Goal: Task Accomplishment & Management: Complete application form

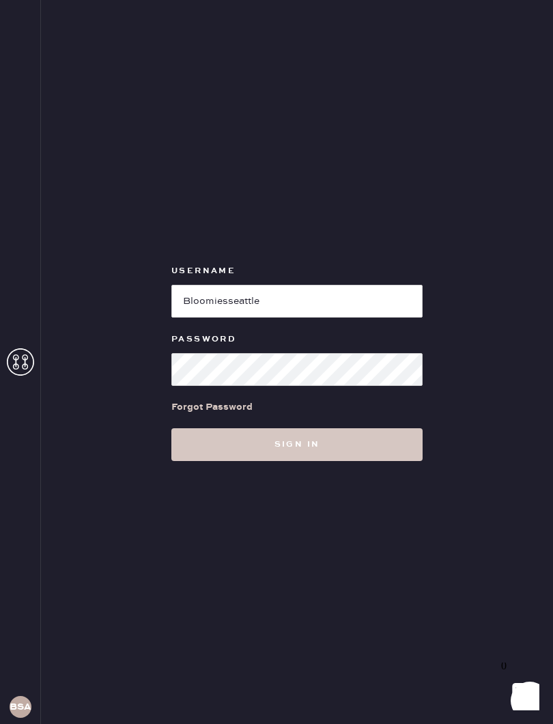
type input "Bloomiesseattle"
click at [378, 439] on button "Sign in" at bounding box center [297, 444] width 251 height 33
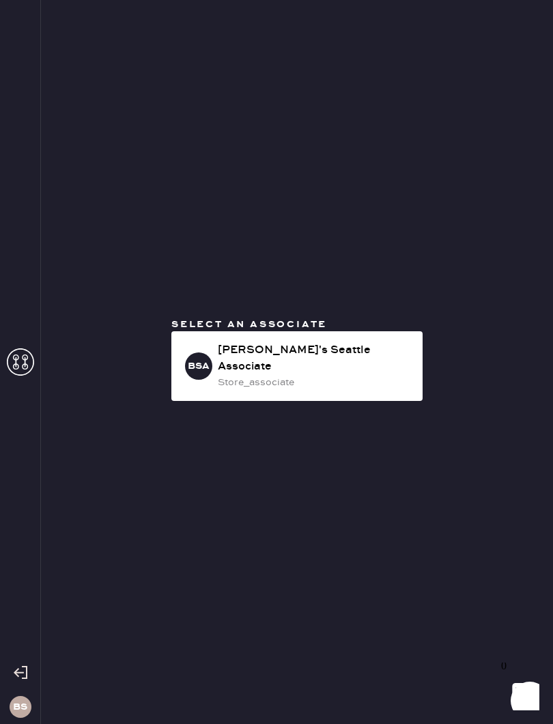
click at [377, 366] on div "[PERSON_NAME]'s Seattle Associate" at bounding box center [315, 358] width 194 height 33
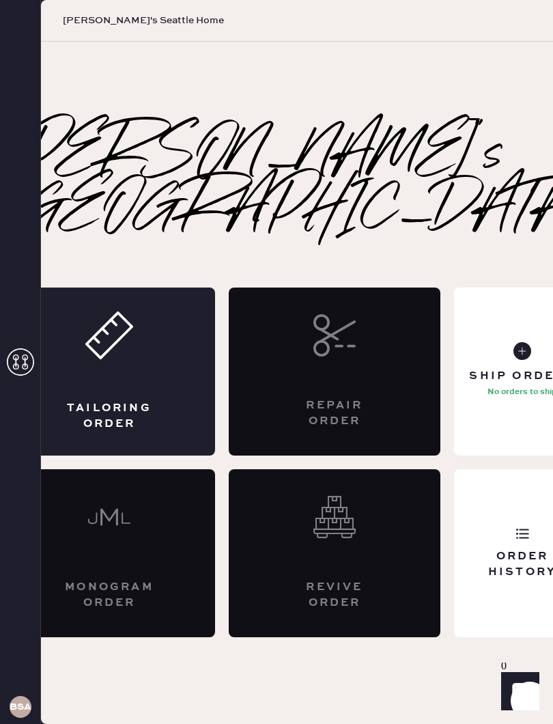
click at [121, 400] on div "Tailoring Order" at bounding box center [109, 415] width 102 height 31
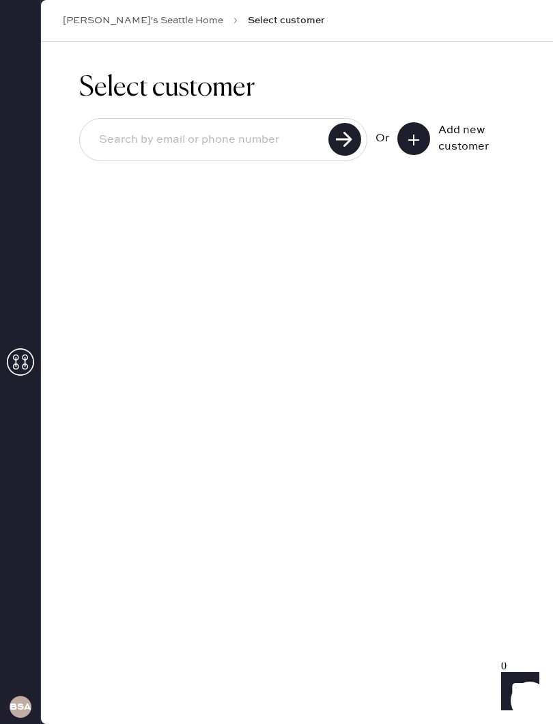
click at [263, 141] on input at bounding box center [206, 139] width 236 height 31
type input "9522405844"
click at [350, 140] on use at bounding box center [345, 139] width 33 height 33
click at [422, 135] on button at bounding box center [414, 138] width 33 height 33
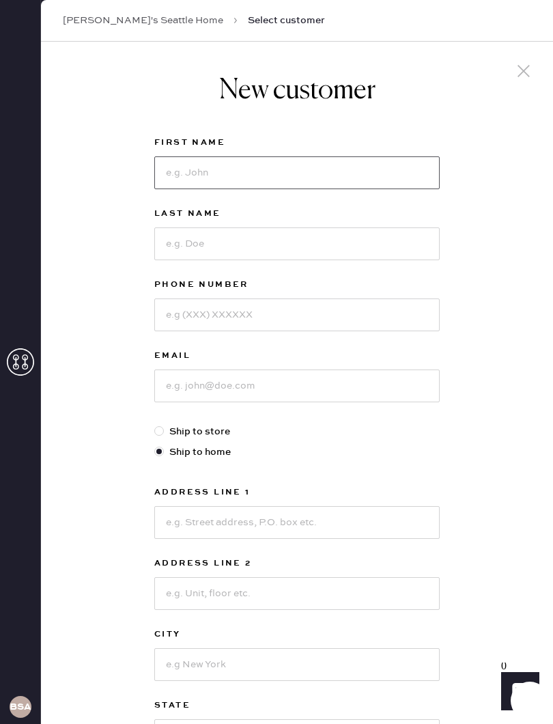
click at [292, 173] on input at bounding box center [297, 172] width 286 height 33
type input "[PERSON_NAME]"
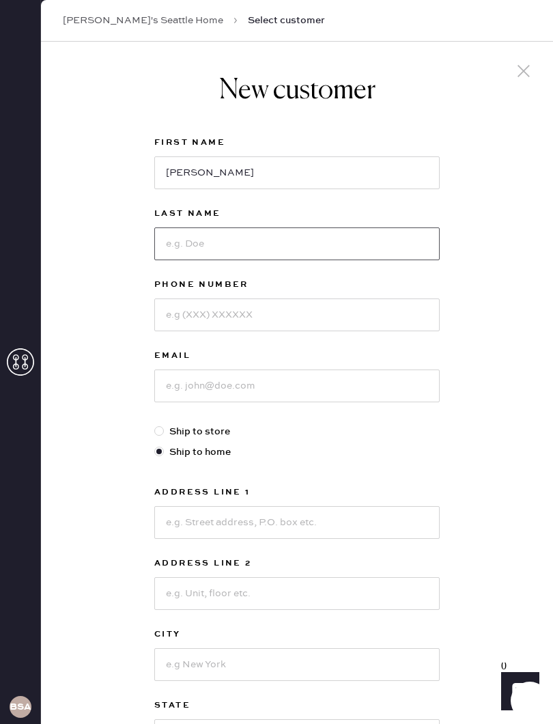
click at [293, 243] on input at bounding box center [297, 244] width 286 height 33
type input "Mickols"
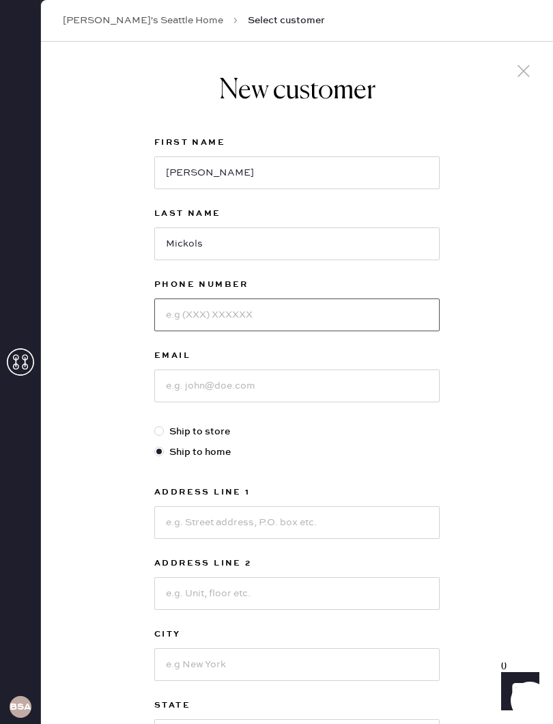
click at [245, 312] on input at bounding box center [297, 315] width 286 height 33
type input "9522405844"
click at [264, 387] on input at bounding box center [297, 386] width 286 height 33
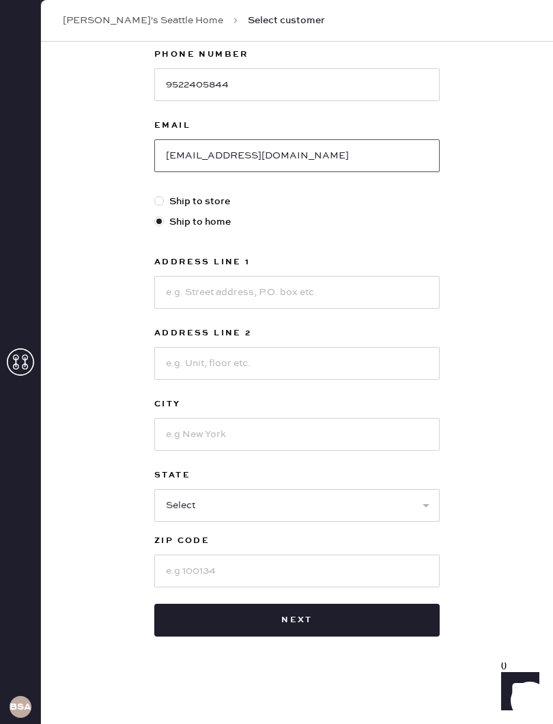
scroll to position [230, 0]
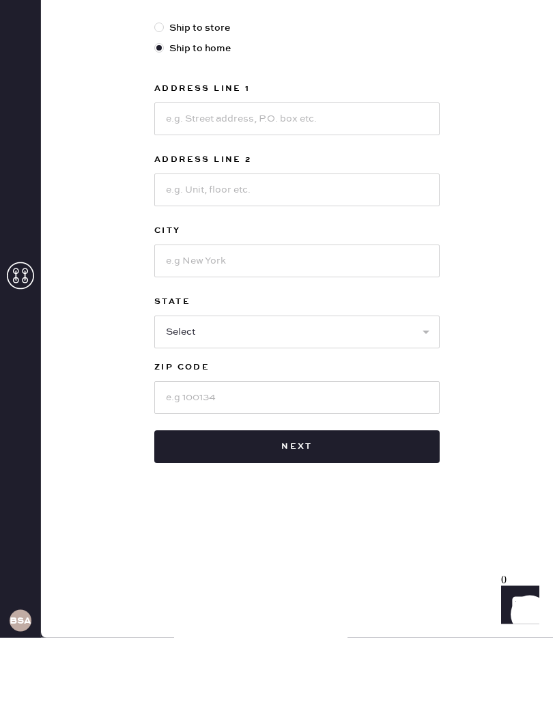
type input "[EMAIL_ADDRESS][DOMAIN_NAME]"
click at [338, 189] on input at bounding box center [297, 205] width 286 height 33
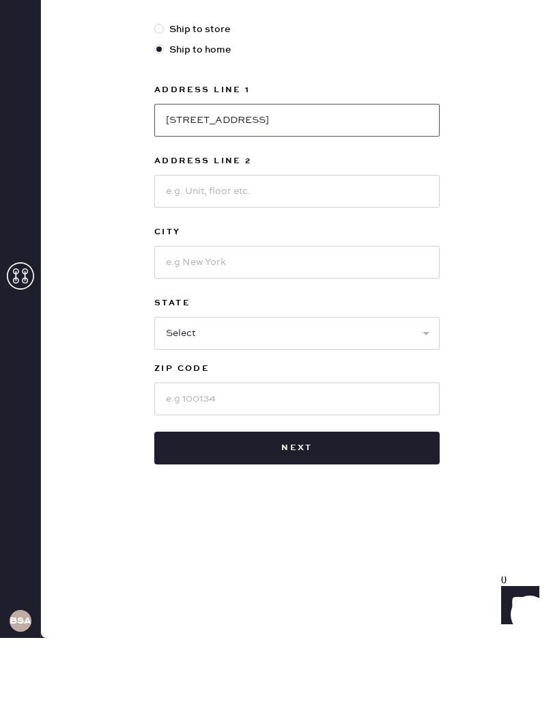
type input "[STREET_ADDRESS]"
click at [273, 332] on input at bounding box center [297, 348] width 286 height 33
type input "Tenio"
click at [266, 403] on select "Select AK AL AR AZ CA CO CT [GEOGRAPHIC_DATA] DE FL [GEOGRAPHIC_DATA] HI [GEOGR…" at bounding box center [297, 419] width 286 height 33
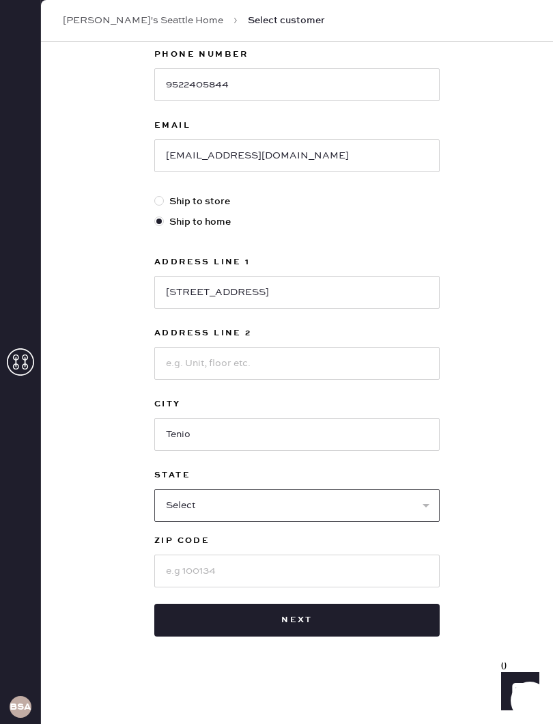
select select "WA"
click at [215, 568] on input at bounding box center [297, 571] width 286 height 33
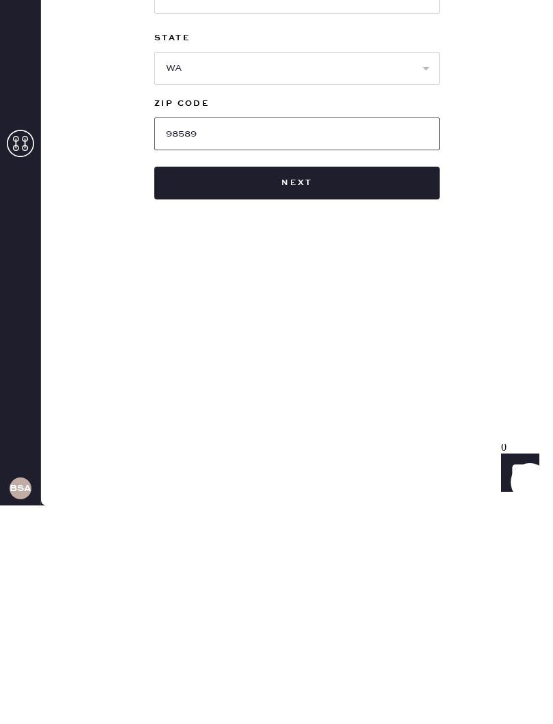
type input "98589"
click at [359, 385] on button "Next" at bounding box center [297, 401] width 286 height 33
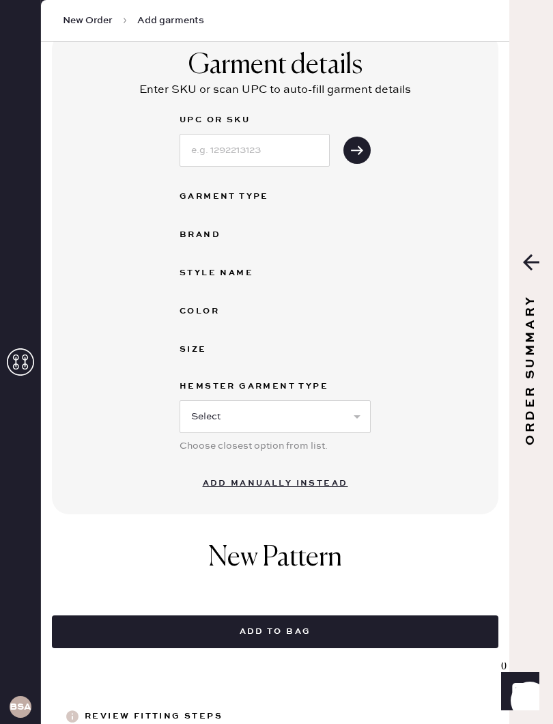
scroll to position [97, 0]
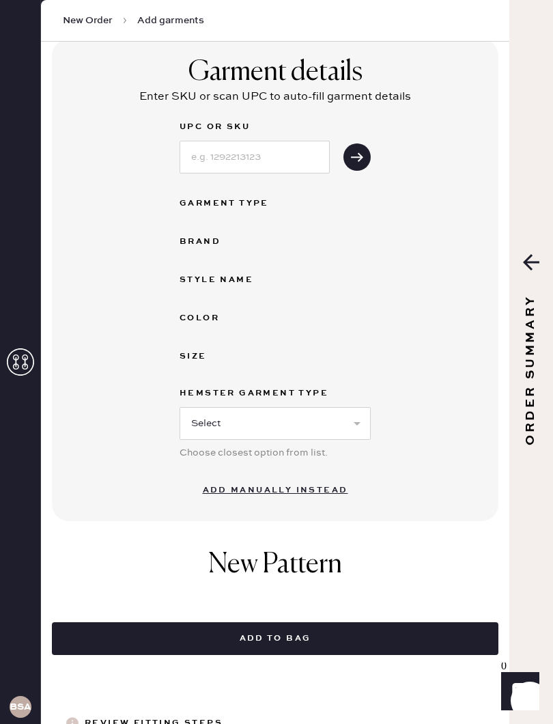
click at [260, 208] on div "Garment Type" at bounding box center [234, 203] width 109 height 16
click at [294, 424] on select "Select Basic Skirt Jeans Leggings Pants Shorts Basic Sleeved Dress Basic Sleeve…" at bounding box center [275, 423] width 191 height 33
click at [454, 355] on div "Garment details Enter SKU or scan UPC to auto-fill garment details UPC or SKU G…" at bounding box center [275, 280] width 447 height 482
click at [320, 491] on button "Add manually instead" at bounding box center [276, 490] width 162 height 27
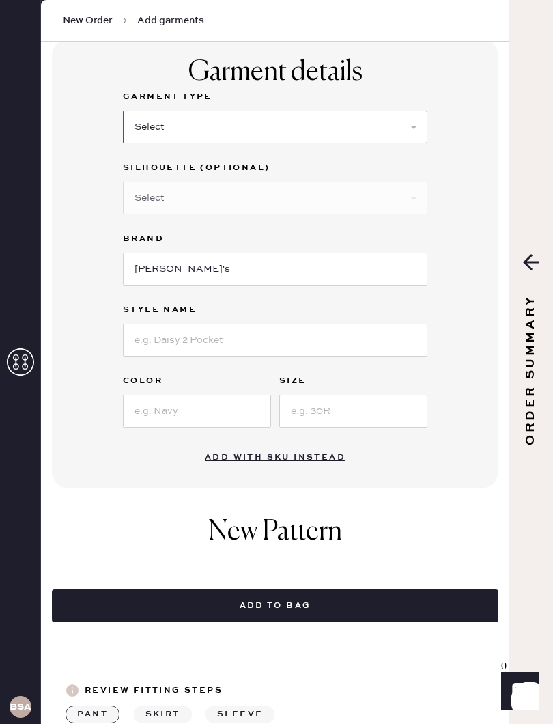
click at [271, 131] on select "Select Basic Skirt Jeans Leggings Pants Shorts Basic Sleeved Dress Basic Sleeve…" at bounding box center [275, 127] width 305 height 33
select select "8"
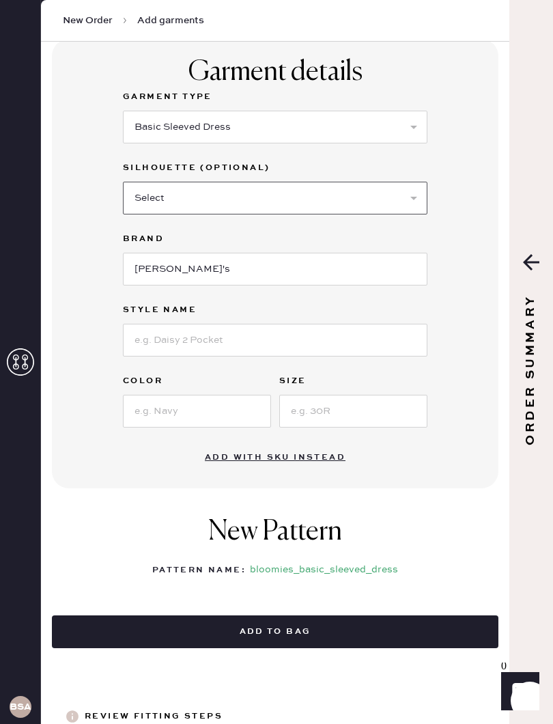
click at [373, 189] on select "Select Maxi Dress Midi Dress Mini Dress Other" at bounding box center [275, 198] width 305 height 33
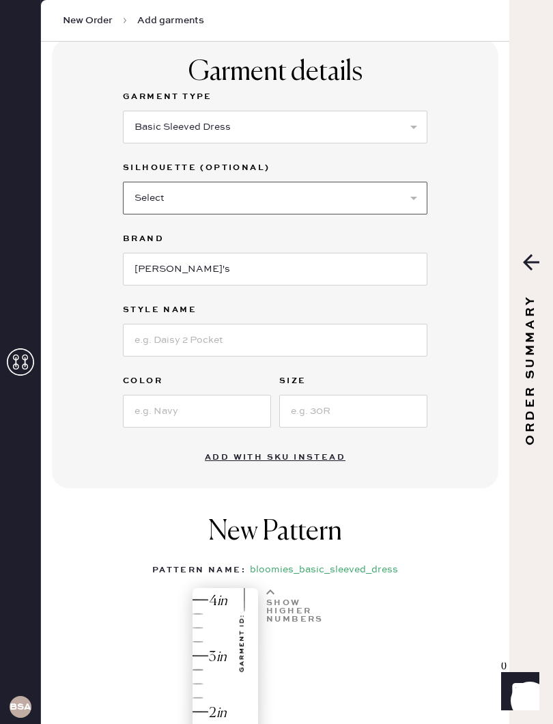
select select "27"
click at [351, 263] on input "[PERSON_NAME]'s" at bounding box center [275, 269] width 305 height 33
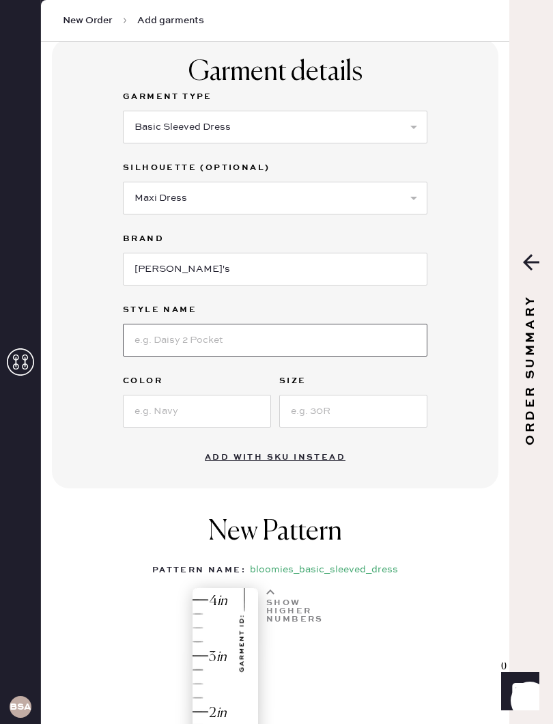
click at [338, 343] on input at bounding box center [275, 340] width 305 height 33
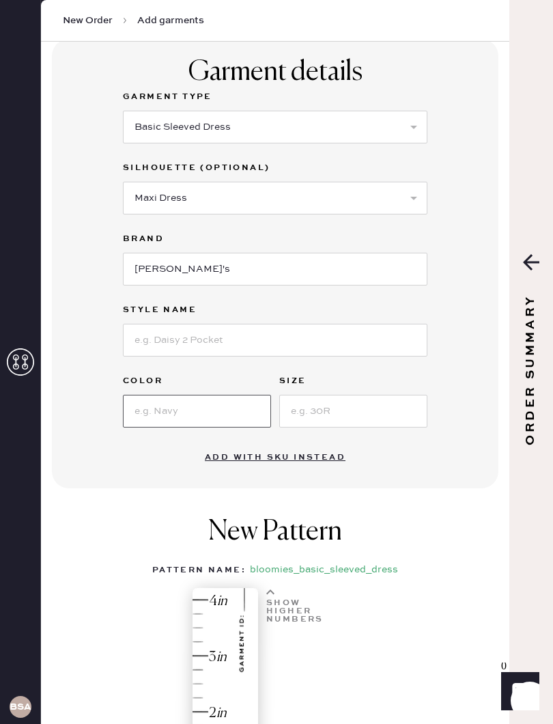
click at [244, 411] on input at bounding box center [197, 411] width 148 height 33
type input "Cream/gold"
click at [370, 415] on input at bounding box center [353, 411] width 148 height 33
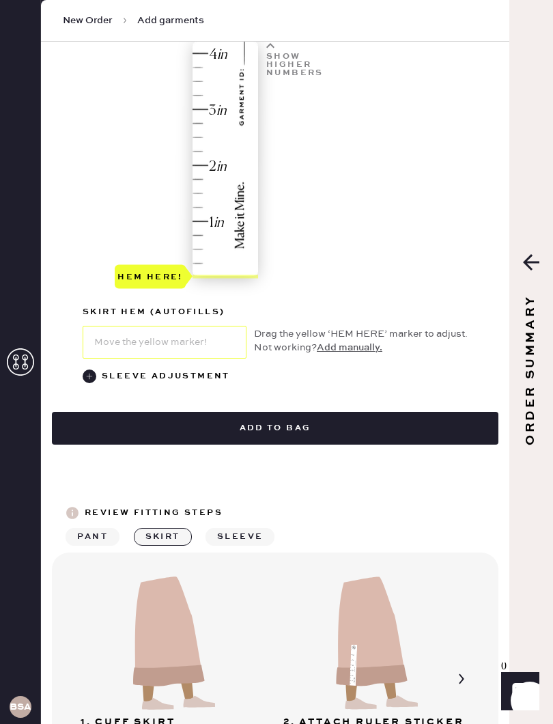
scroll to position [646, 0]
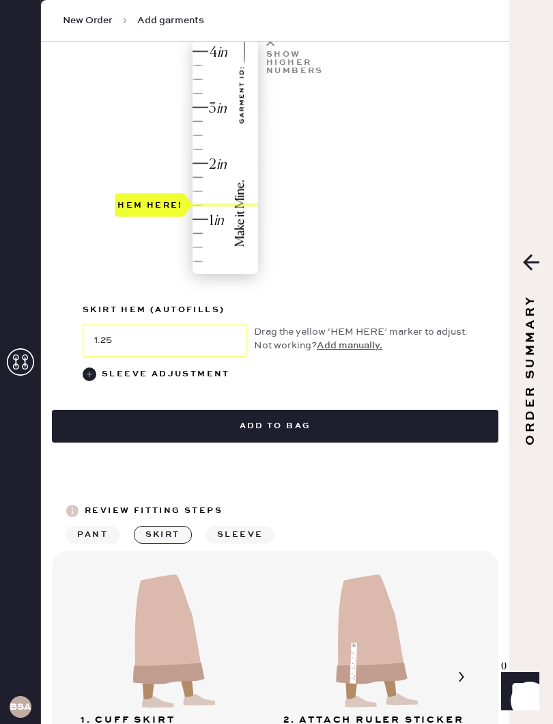
type input "1.5"
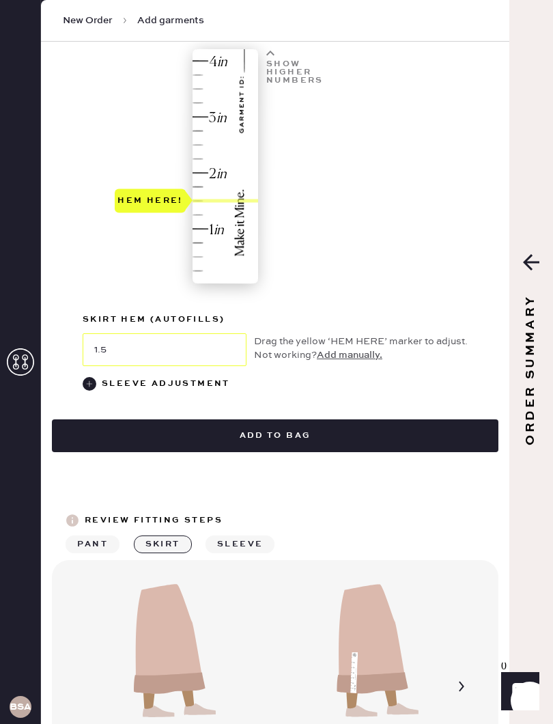
scroll to position [629, 0]
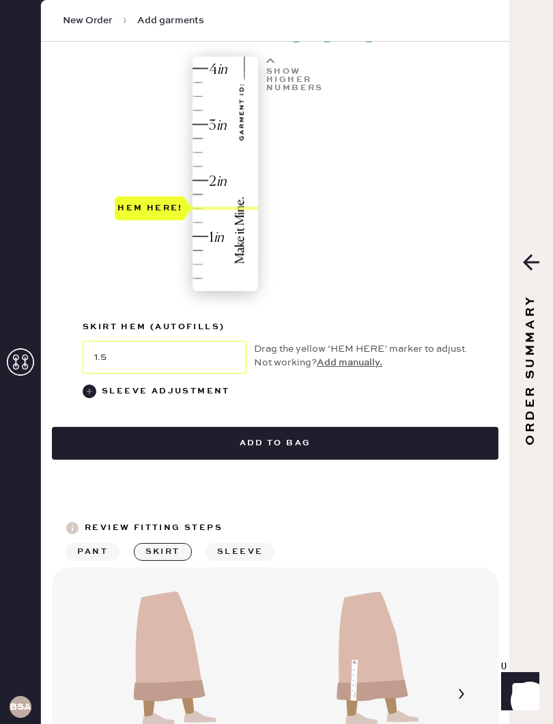
click at [407, 433] on button "Add to bag" at bounding box center [275, 443] width 447 height 33
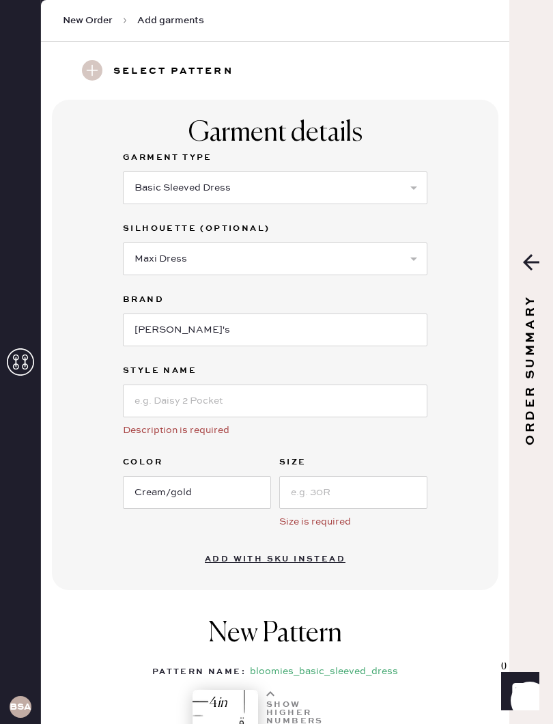
scroll to position [41, 0]
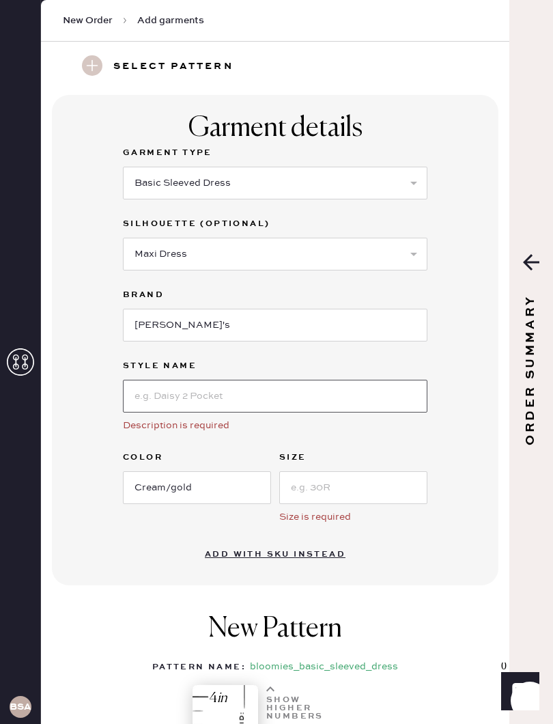
click at [333, 395] on input at bounding box center [275, 396] width 305 height 33
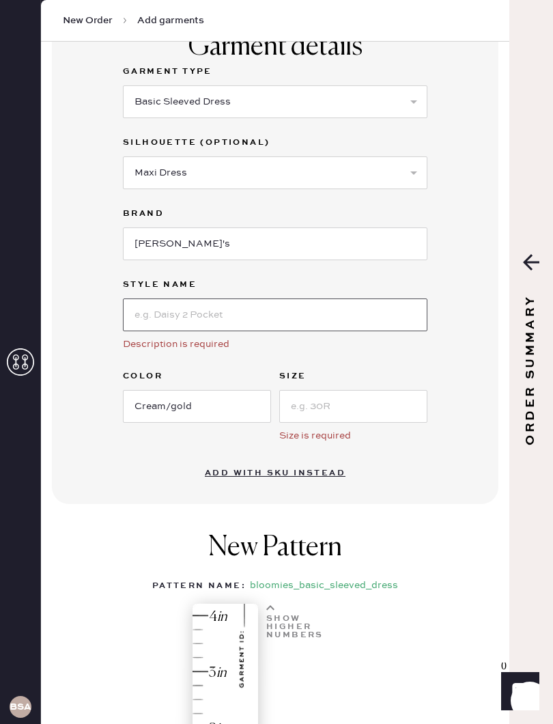
scroll to position [122, 0]
type input "Black tie dress"
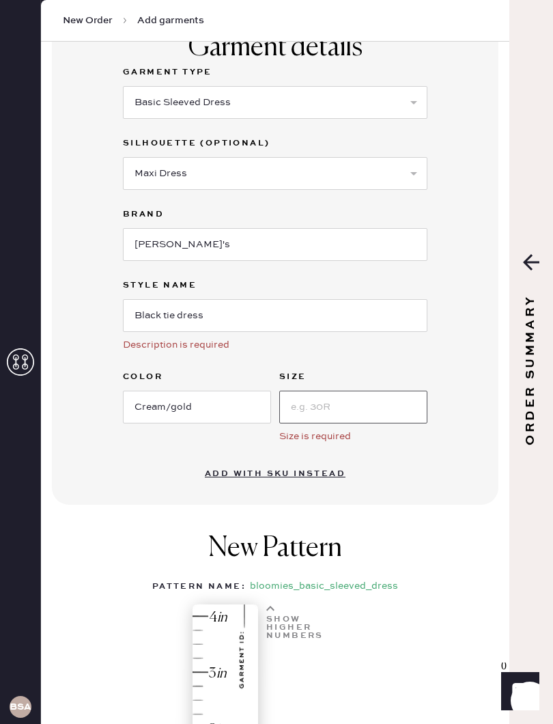
click at [369, 407] on input at bounding box center [353, 407] width 148 height 33
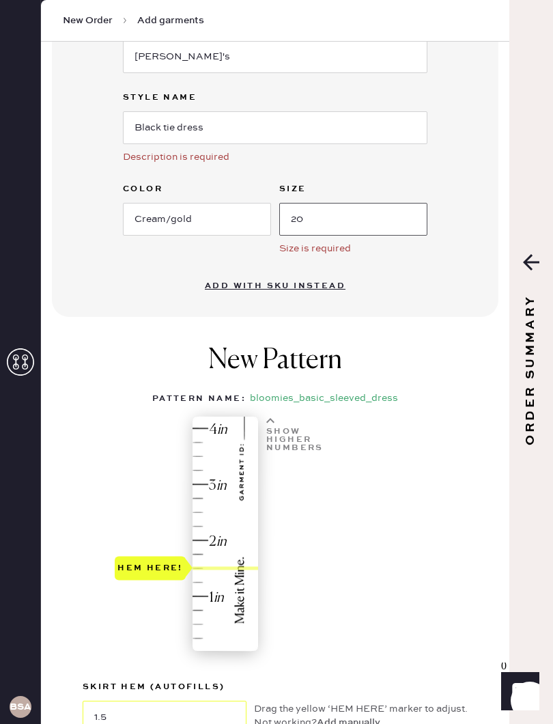
scroll to position [314, 0]
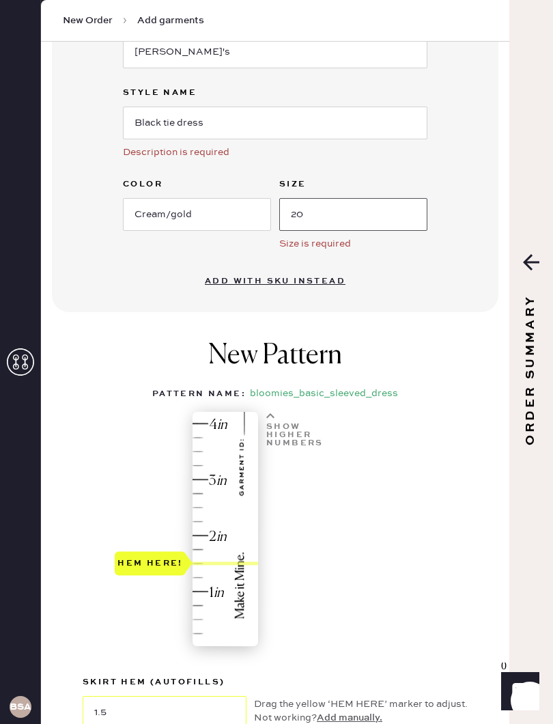
type input "20"
click at [456, 400] on div "New Pattern Pattern Name : bloomies_basic_sleeved_dress 1 in 2 in 3 in 4 in Sho…" at bounding box center [275, 547] width 447 height 443
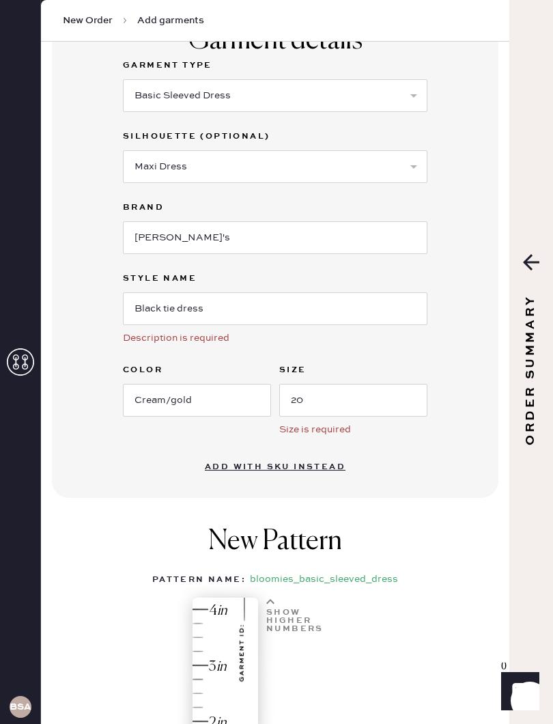
scroll to position [100, 0]
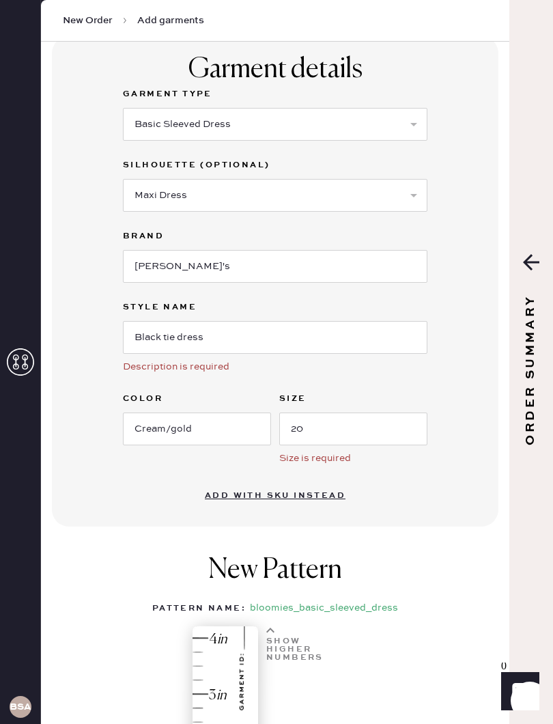
click at [327, 492] on button "Add with SKU instead" at bounding box center [275, 495] width 157 height 27
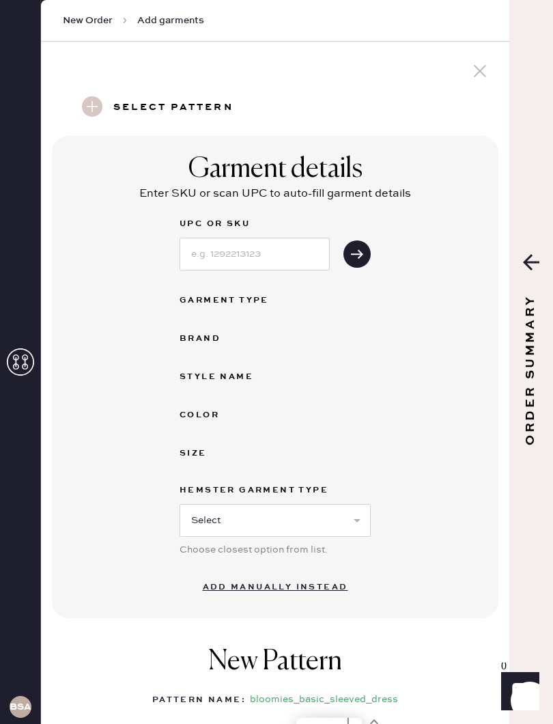
scroll to position [0, 0]
click at [360, 516] on select "Select Basic Skirt Jeans Leggings Pants Shorts Basic Sleeved Dress Basic Sleeve…" at bounding box center [275, 520] width 191 height 33
click at [275, 256] on input at bounding box center [255, 254] width 150 height 33
click at [367, 261] on button "submit" at bounding box center [357, 254] width 27 height 27
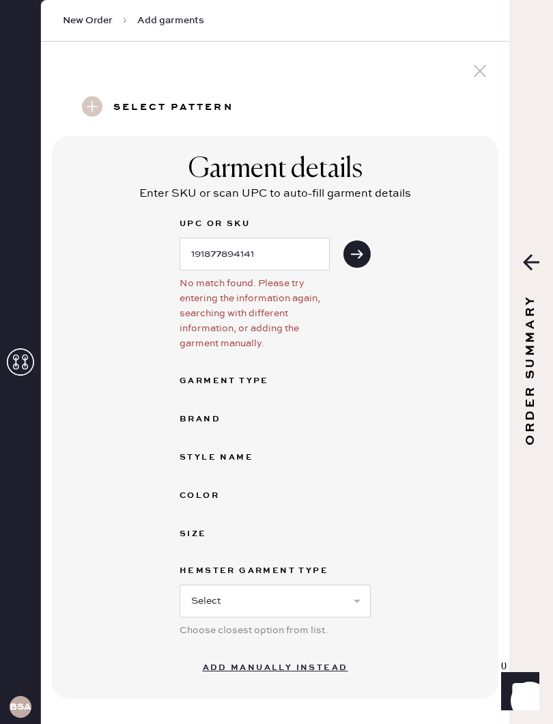
click at [361, 263] on button "submit" at bounding box center [357, 254] width 27 height 27
click at [282, 255] on input "191877894141" at bounding box center [255, 254] width 150 height 33
type input "1"
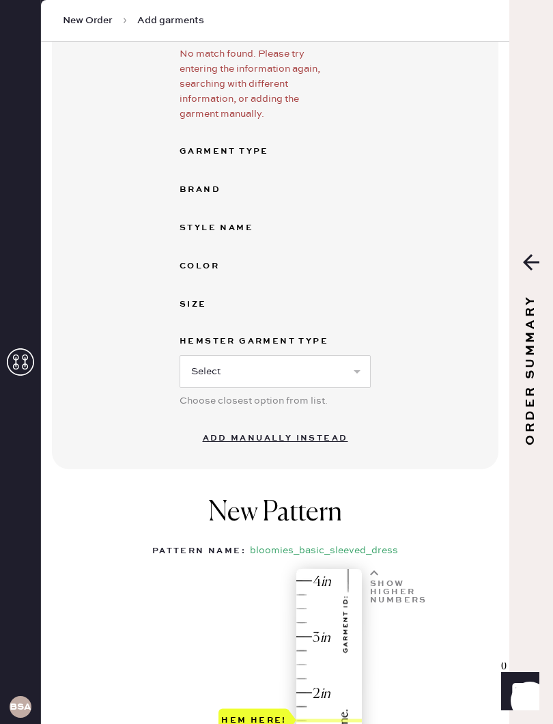
scroll to position [230, 0]
click at [352, 364] on select "Select Basic Skirt Jeans Leggings Pants Shorts Basic Sleeved Dress Basic Sleeve…" at bounding box center [275, 371] width 191 height 33
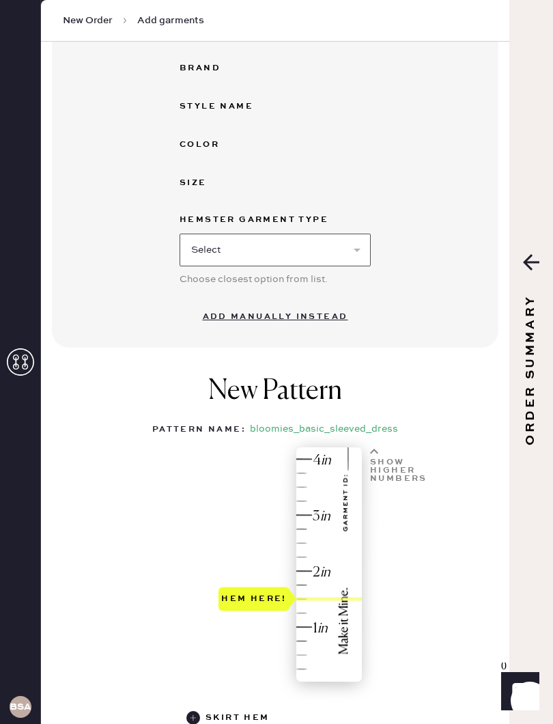
scroll to position [426, 0]
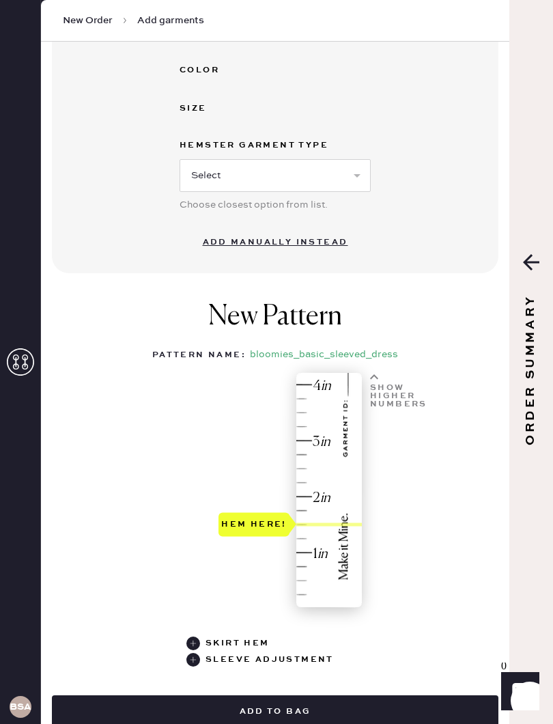
click at [377, 711] on button "Add to bag" at bounding box center [275, 712] width 447 height 33
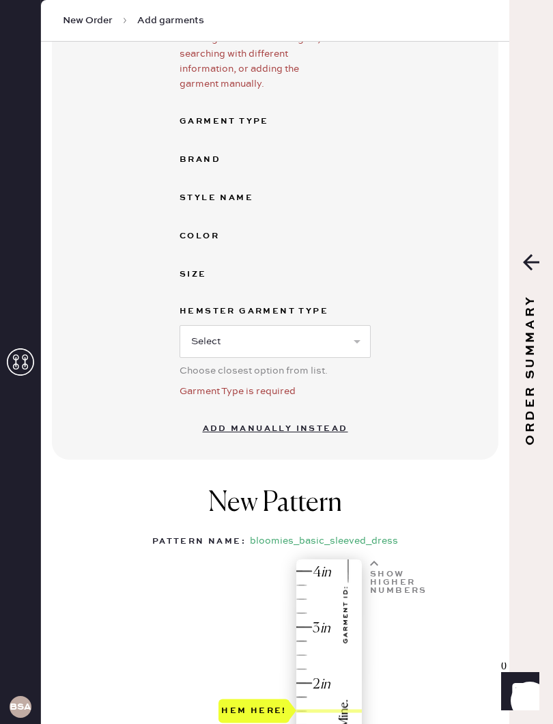
scroll to position [243, 0]
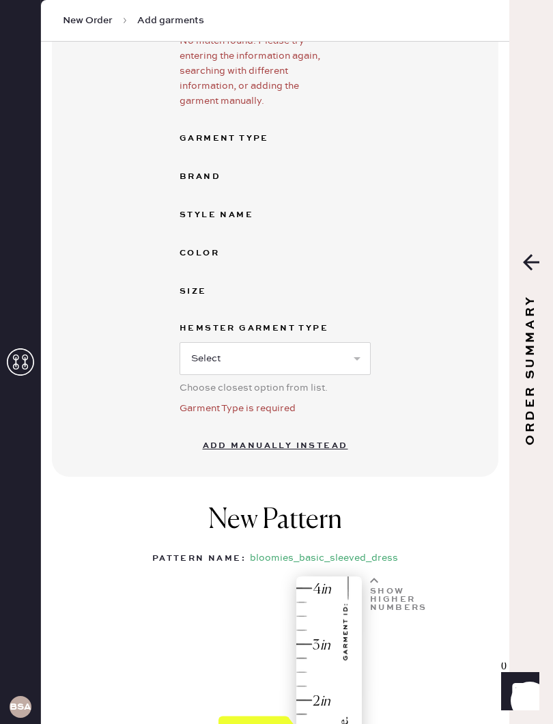
click at [319, 452] on button "Add manually instead" at bounding box center [276, 446] width 162 height 27
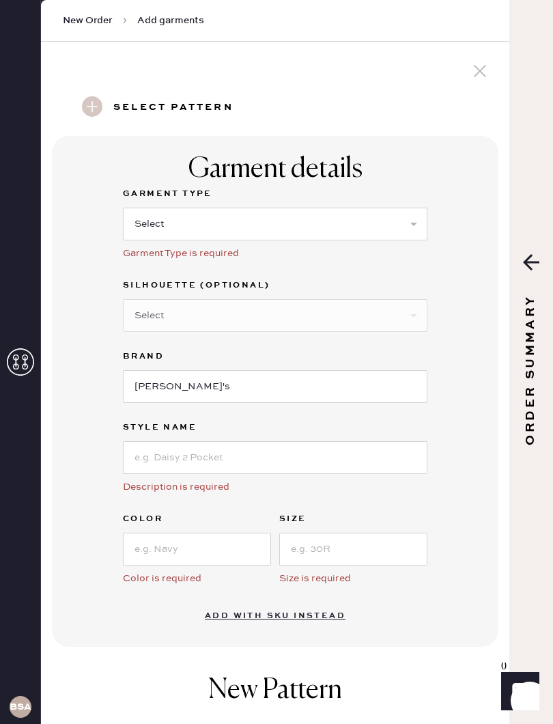
scroll to position [0, 0]
click at [404, 218] on select "Select Basic Skirt Jeans Leggings Pants Shorts Basic Sleeved Dress Basic Sleeve…" at bounding box center [275, 224] width 305 height 33
select select "8"
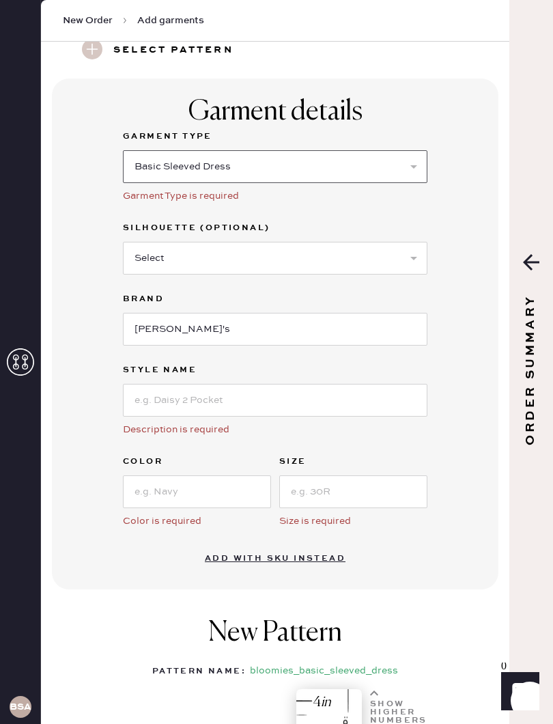
scroll to position [72, 0]
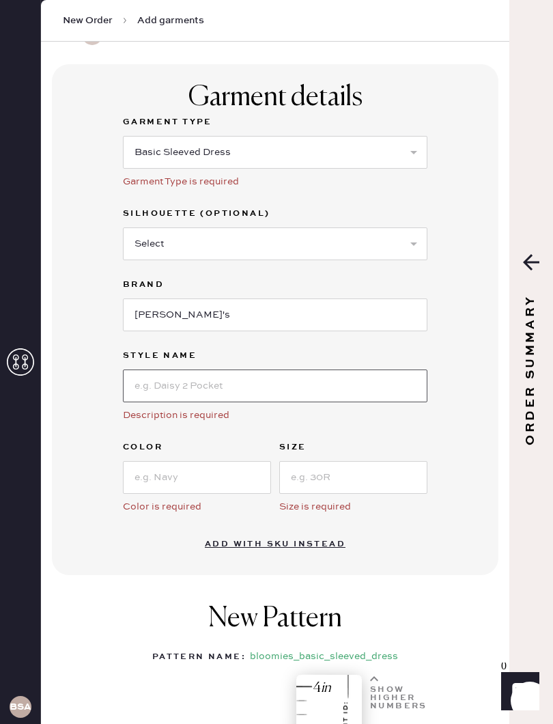
click at [342, 377] on input at bounding box center [275, 386] width 305 height 33
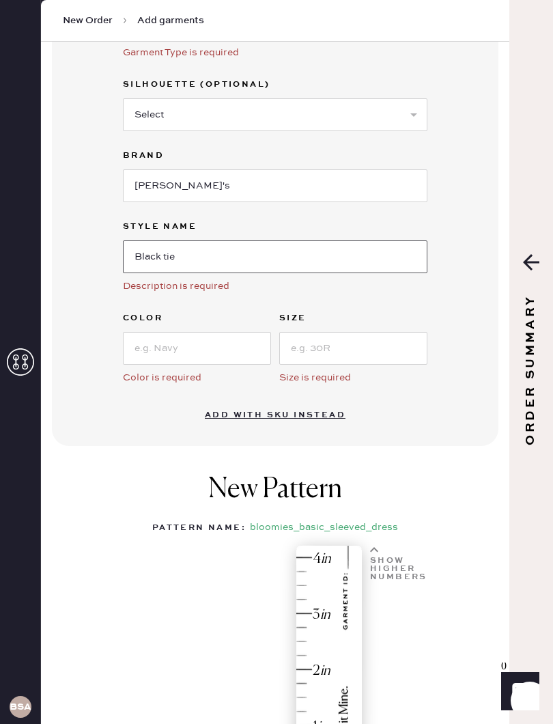
scroll to position [203, 0]
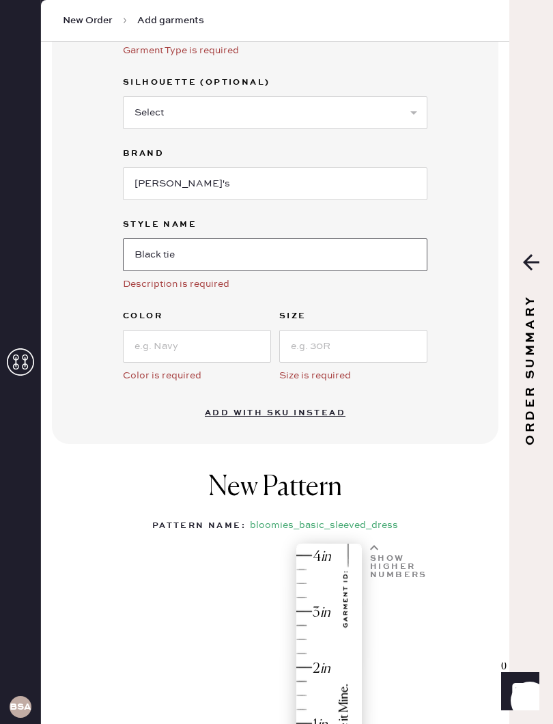
type input "Black tie"
click at [228, 345] on input at bounding box center [197, 346] width 148 height 33
type input "Cream"
click at [366, 344] on input at bounding box center [353, 346] width 148 height 33
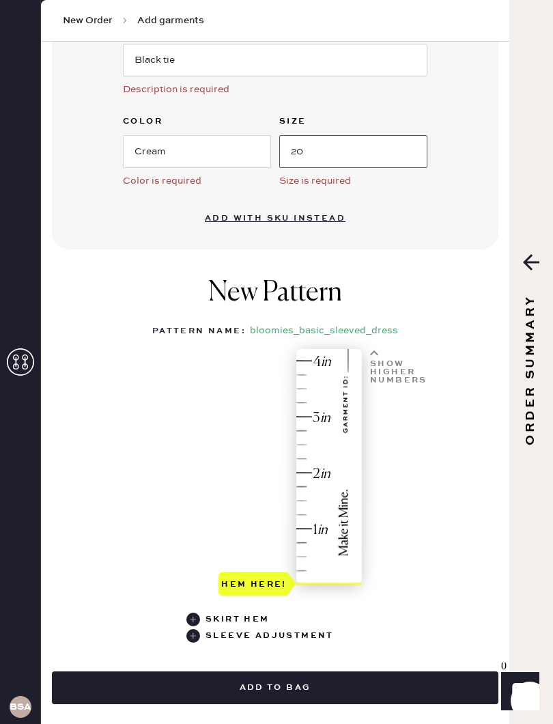
scroll to position [425, 0]
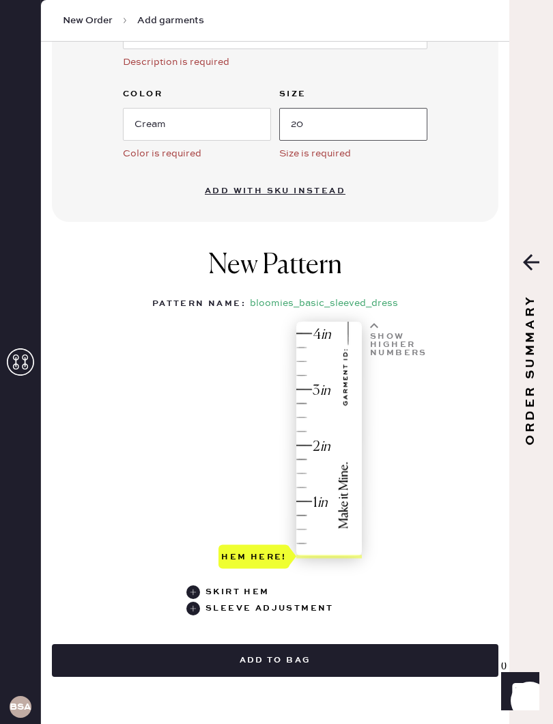
type input "20"
click at [455, 471] on div "New Pattern Pattern Name : bloomies_basic_sleeved_dress 1 in 2 in 3 in 4 in Sho…" at bounding box center [275, 433] width 447 height 395
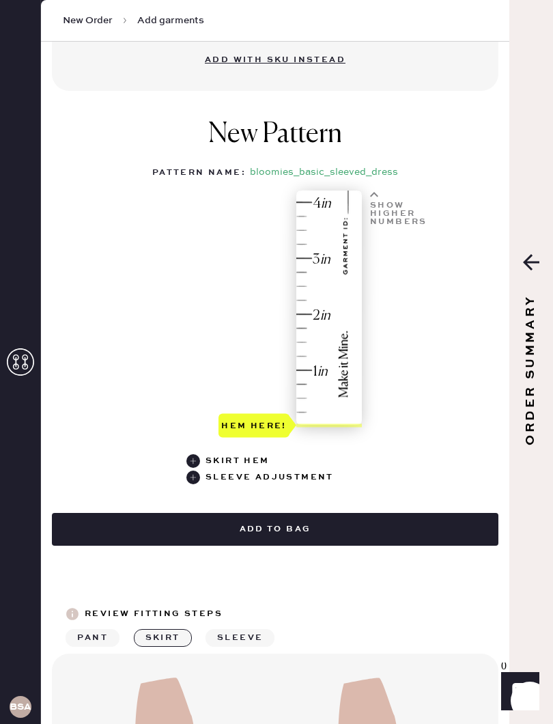
scroll to position [576, 0]
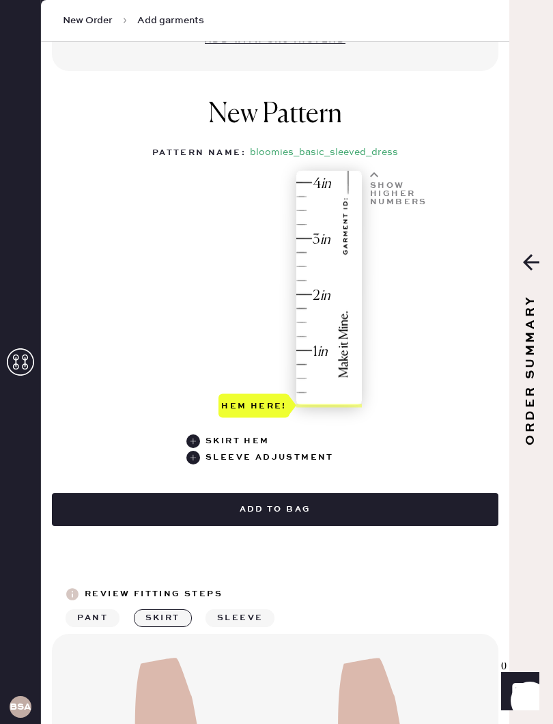
click at [407, 504] on button "Add to bag" at bounding box center [275, 509] width 447 height 33
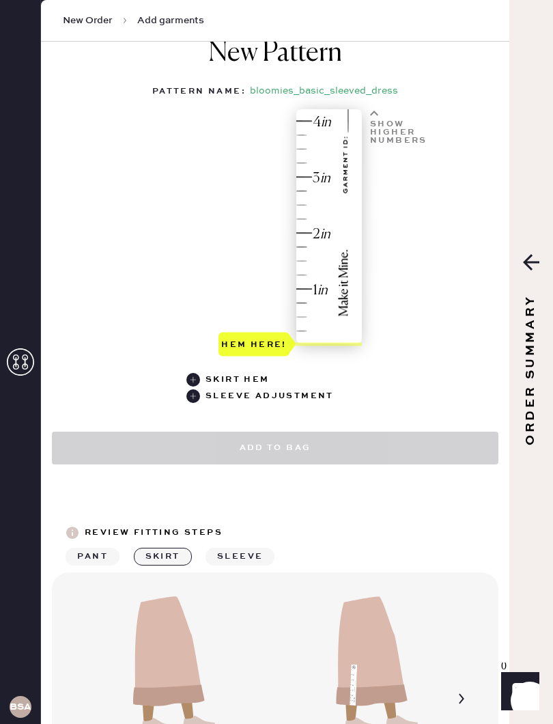
select select "8"
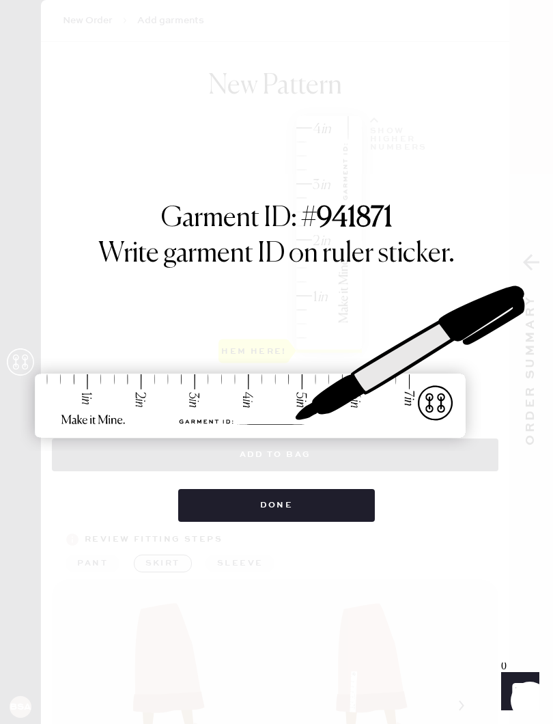
scroll to position [489, 0]
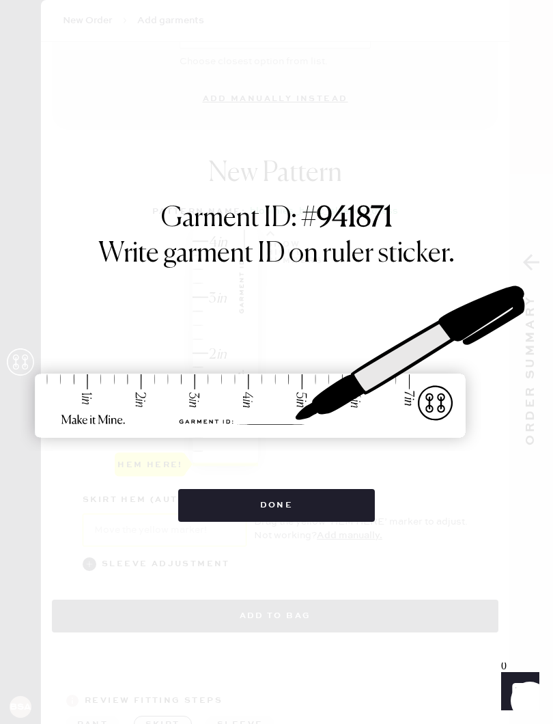
click at [333, 495] on button "Done" at bounding box center [276, 505] width 197 height 33
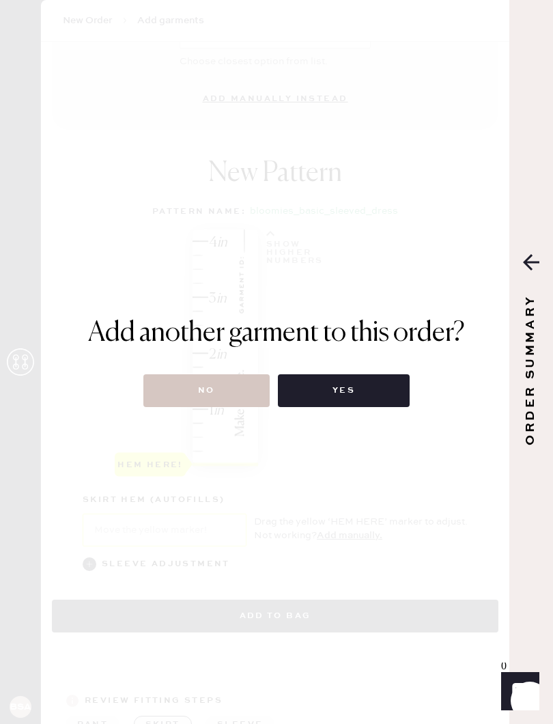
click at [217, 393] on button "No" at bounding box center [206, 390] width 126 height 33
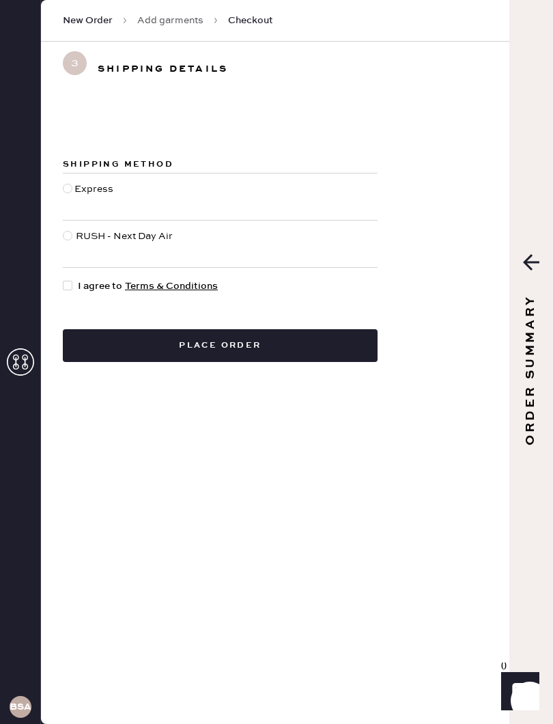
click at [264, 200] on div "Express" at bounding box center [220, 197] width 315 height 46
click at [77, 199] on div "Express" at bounding box center [95, 197] width 42 height 30
click at [64, 182] on input "Express" at bounding box center [63, 182] width 1 height 1
radio input "true"
click at [303, 344] on button "Place order" at bounding box center [220, 345] width 315 height 33
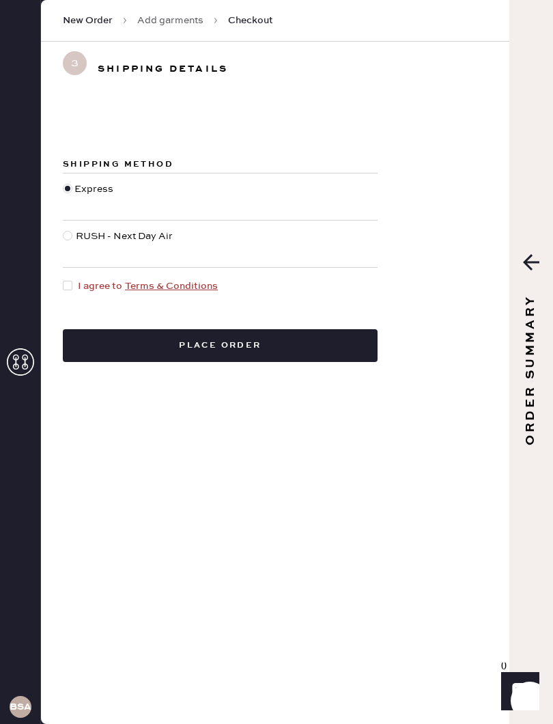
click at [60, 293] on form "Shipping Method Express RUSH - Next Day Air I agree to Terms & Conditions Place…" at bounding box center [275, 245] width 469 height 233
click at [81, 291] on span "I agree to Terms & Conditions" at bounding box center [148, 286] width 140 height 15
click at [64, 279] on input "I agree to Terms & Conditions" at bounding box center [63, 279] width 1 height 1
checkbox input "true"
click at [252, 345] on button "Place order" at bounding box center [220, 345] width 315 height 33
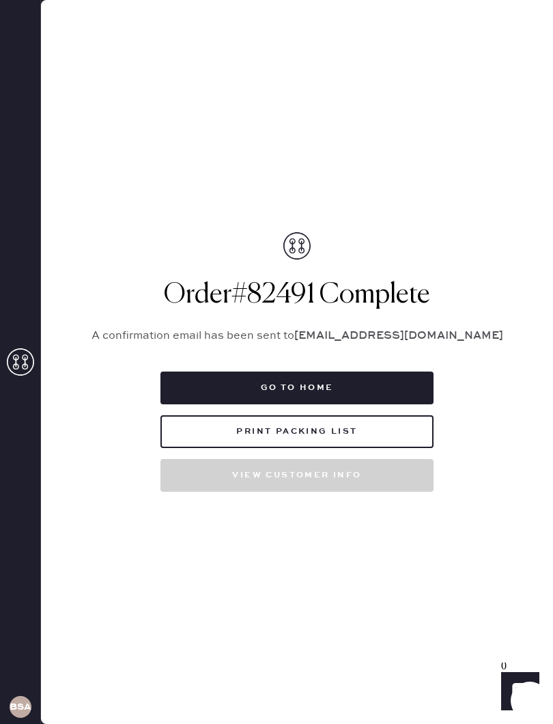
click at [367, 433] on button "Print Packing List" at bounding box center [297, 431] width 273 height 33
click at [327, 428] on button "Print Packing List" at bounding box center [297, 431] width 273 height 33
click at [210, 435] on button "Print Packing List" at bounding box center [297, 431] width 273 height 33
click at [407, 425] on button "Print Packing List" at bounding box center [297, 431] width 273 height 33
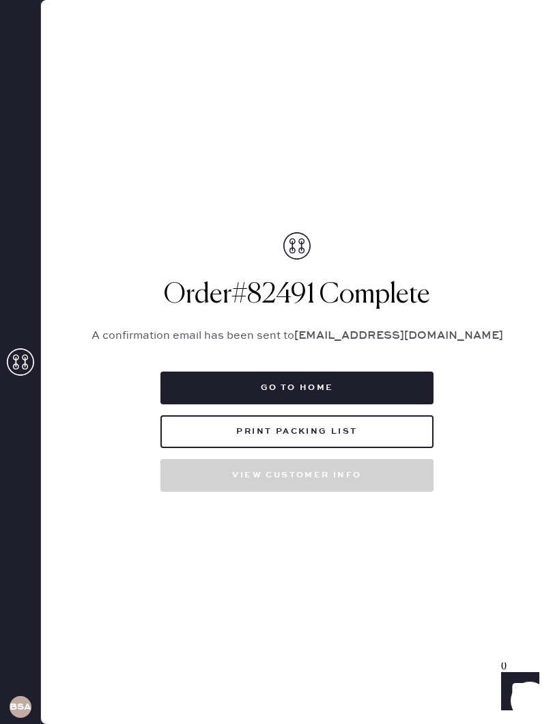
click at [371, 430] on button "Print Packing List" at bounding box center [297, 431] width 273 height 33
click at [370, 430] on button "Print Packing List" at bounding box center [297, 431] width 273 height 33
click at [377, 431] on button "Print Packing List" at bounding box center [297, 431] width 273 height 33
click at [392, 432] on button "Print Packing List" at bounding box center [297, 431] width 273 height 33
